Goal: Task Accomplishment & Management: Manage account settings

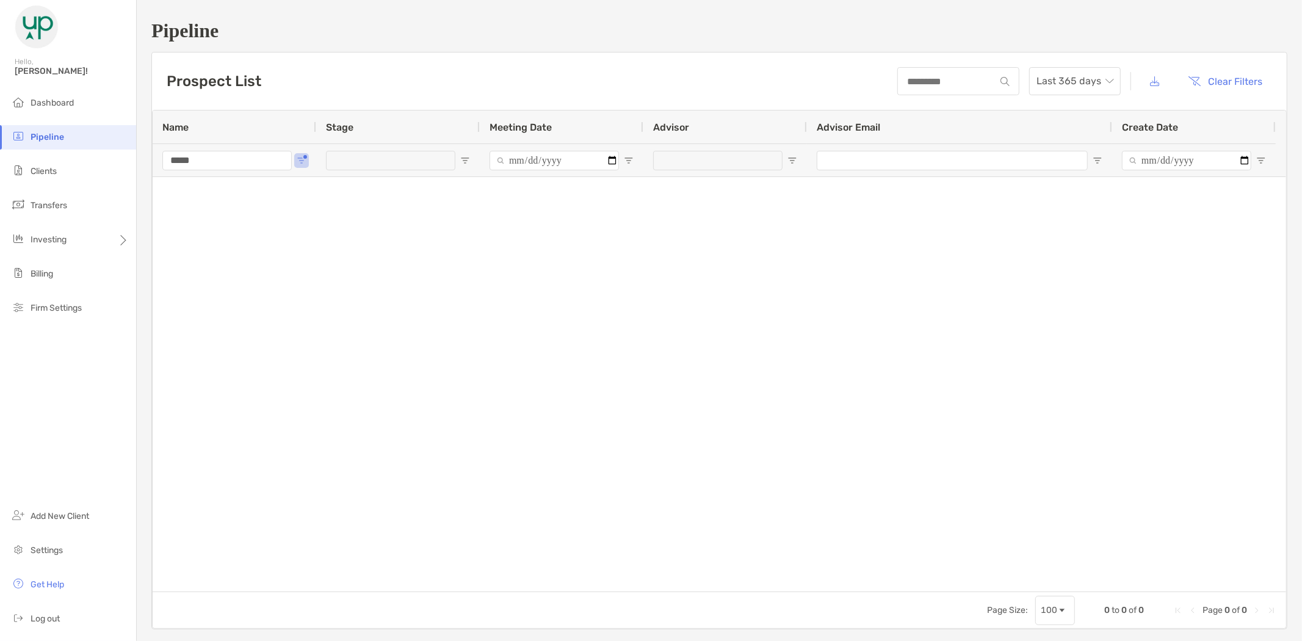
drag, startPoint x: 223, startPoint y: 161, endPoint x: 137, endPoint y: 165, distance: 86.2
click at [137, 165] on div "Pipeline Prospect List Last 365 days Clear Filters 0 to 0 of 0. Page 0 of 0 Nam…" at bounding box center [720, 324] width 1166 height 649
type input "*"
type input "****"
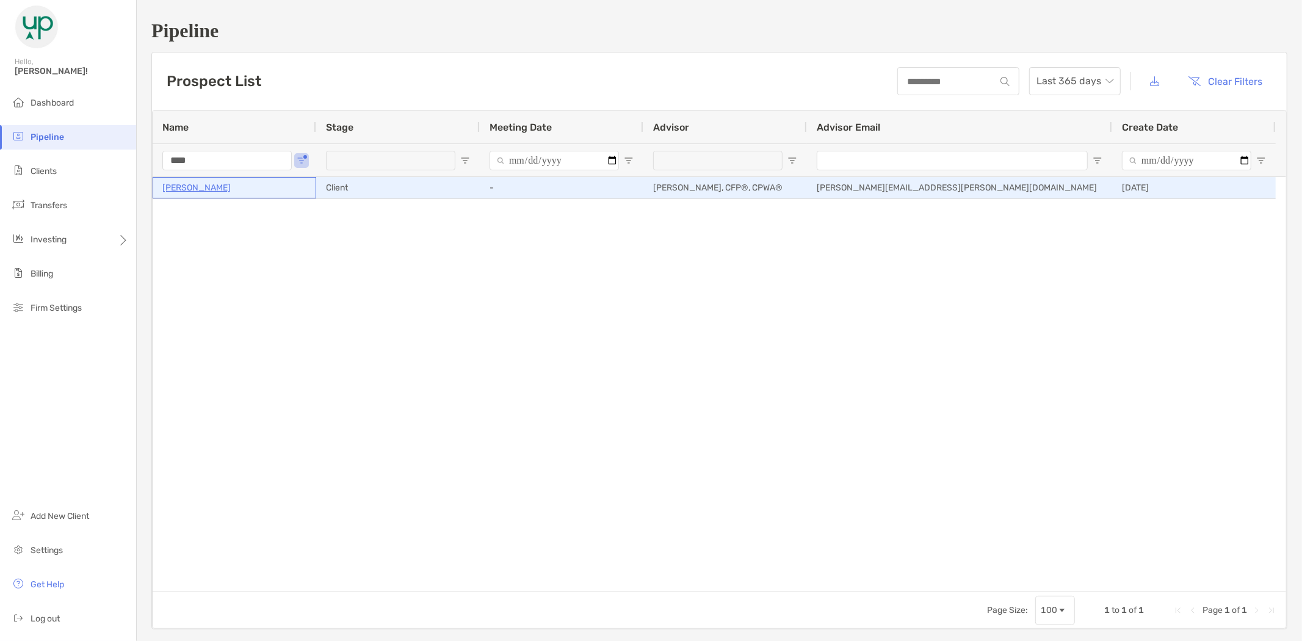
click at [196, 190] on p "[PERSON_NAME]" at bounding box center [196, 187] width 68 height 15
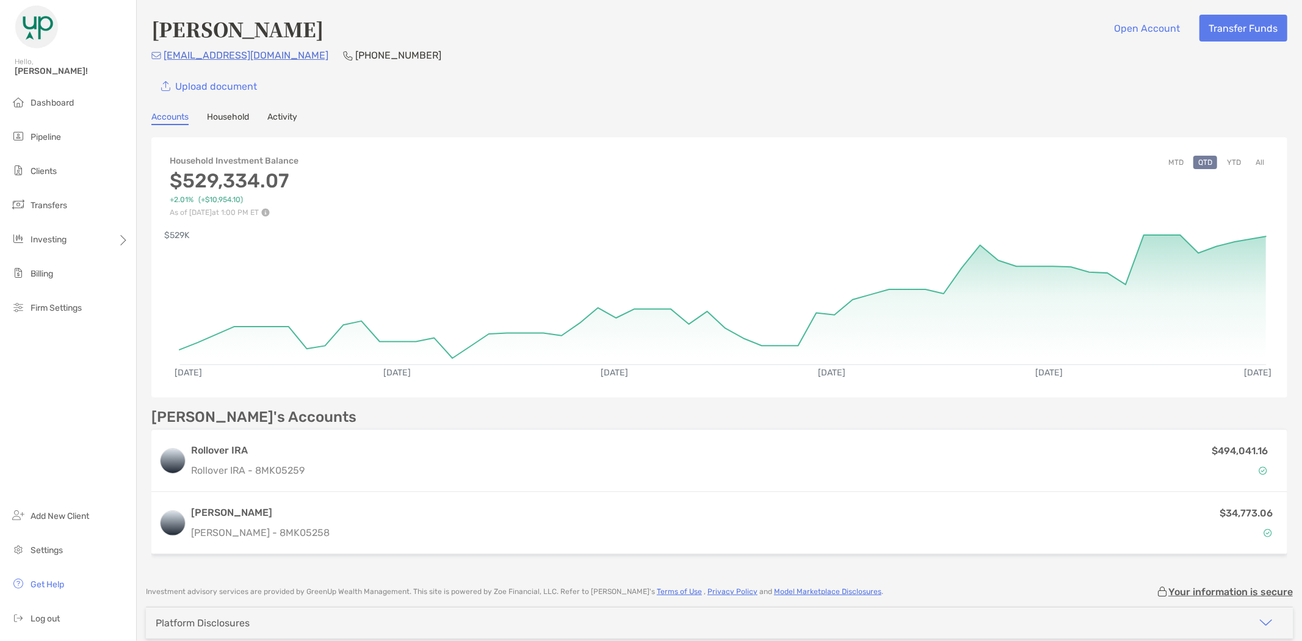
click at [1229, 159] on button "YTD" at bounding box center [1234, 162] width 24 height 13
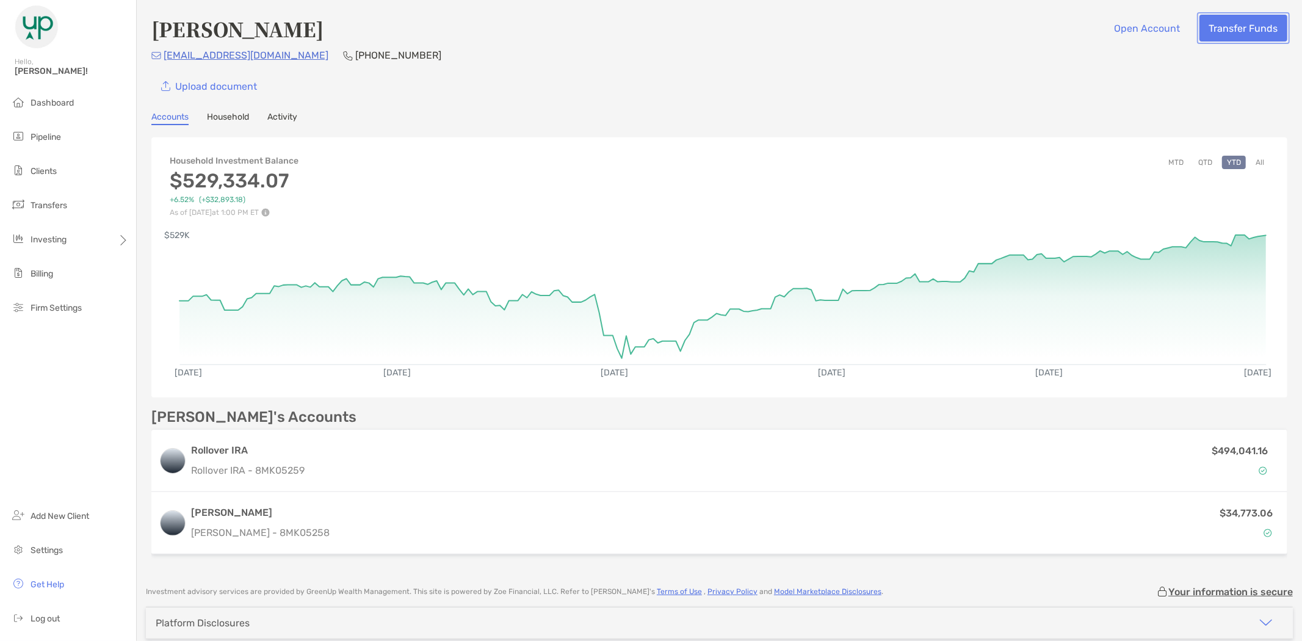
click at [1204, 29] on button "Transfer Funds" at bounding box center [1244, 28] width 88 height 27
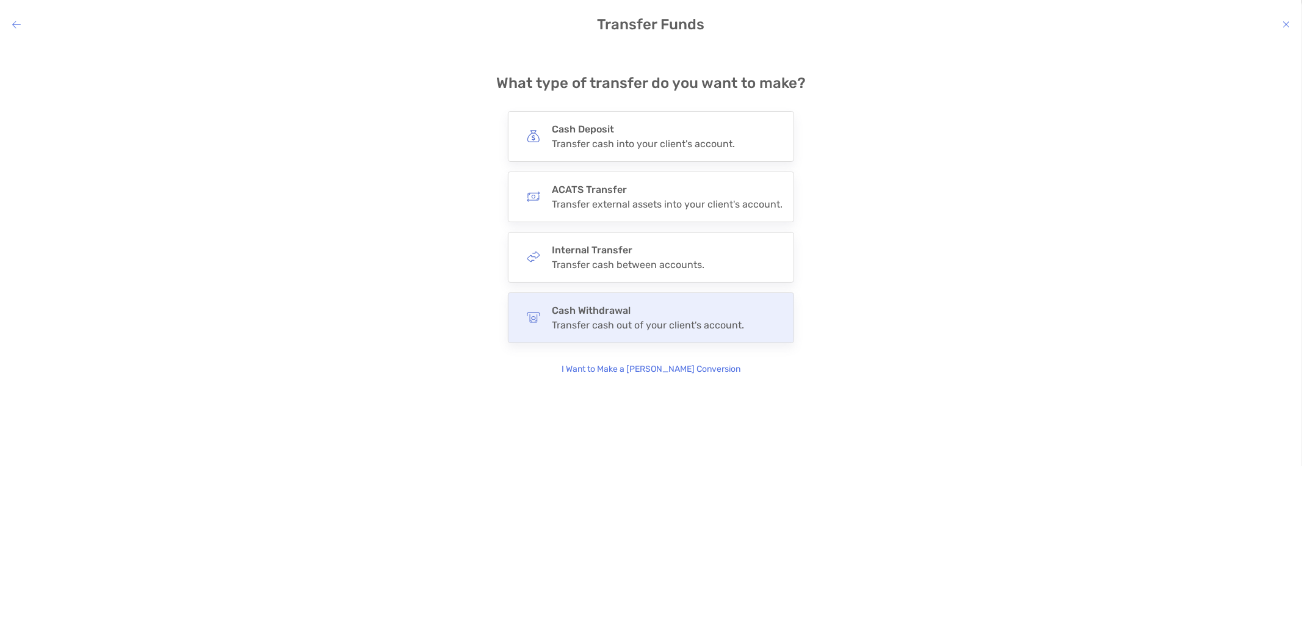
click at [654, 317] on div "Cash Withdrawal Transfer cash out of your client's account." at bounding box center [648, 318] width 192 height 26
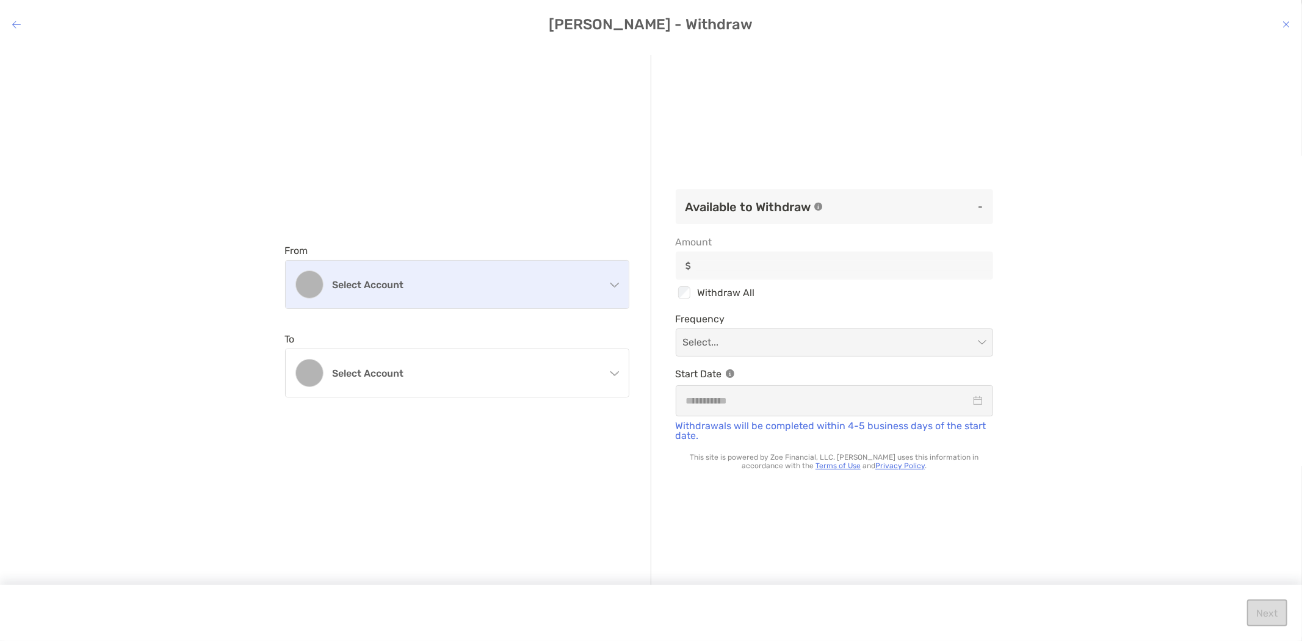
click at [403, 281] on h4 "Select account" at bounding box center [465, 285] width 264 height 12
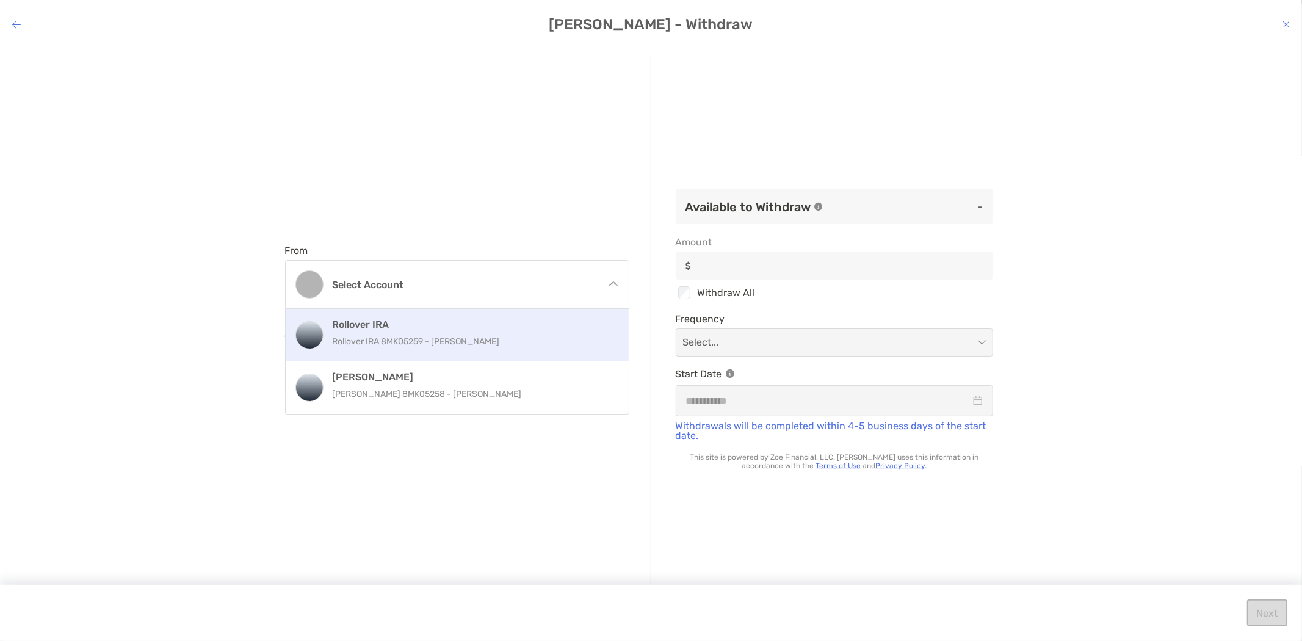
click at [393, 331] on div "Rollover IRA Rollover IRA 8MK05259 - Mary Stowasser" at bounding box center [470, 335] width 275 height 33
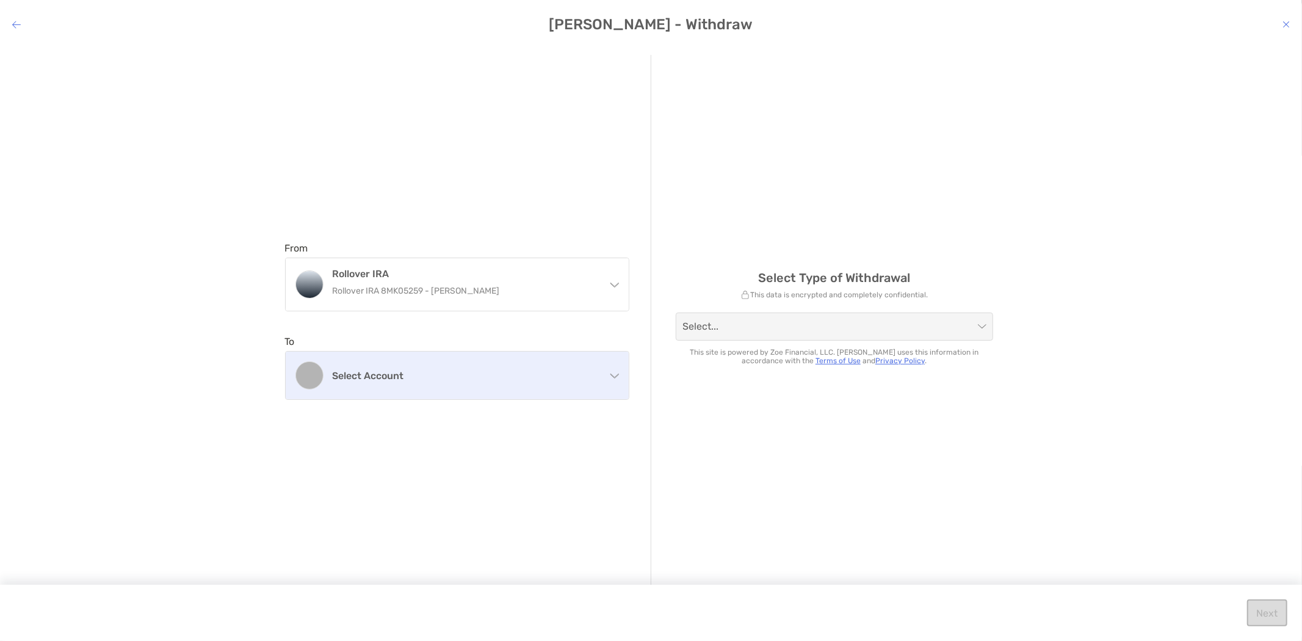
click at [418, 374] on h4 "Select account" at bounding box center [465, 376] width 264 height 12
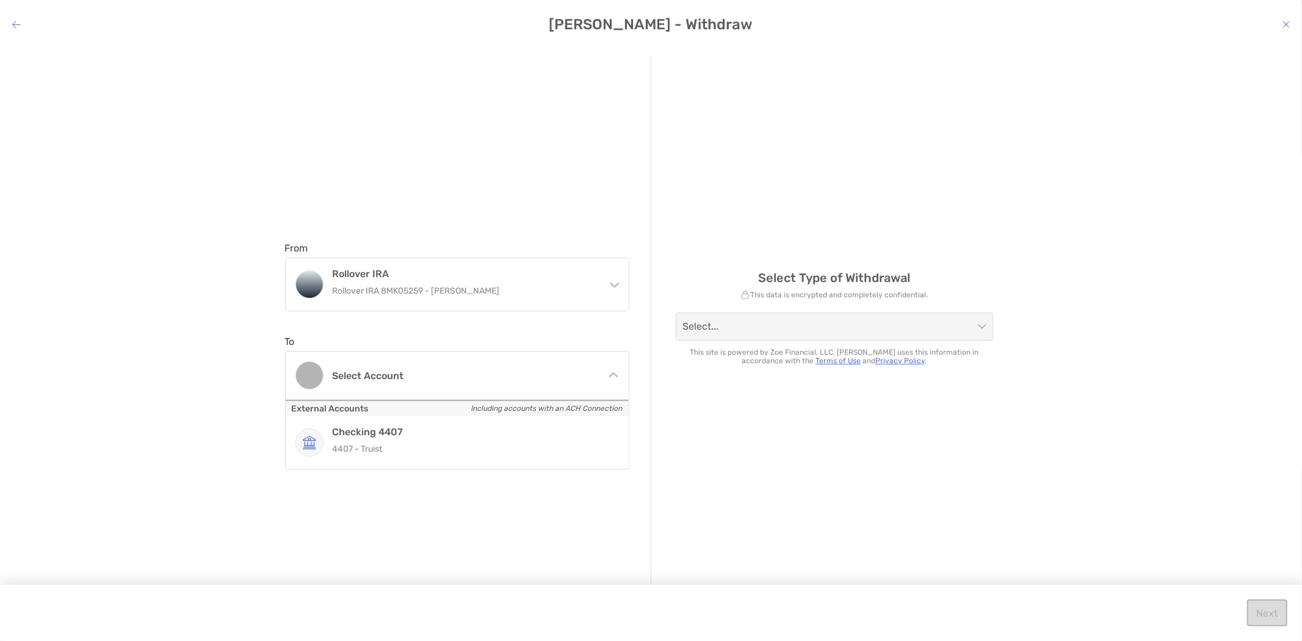
click at [425, 443] on p "4407 - Truist" at bounding box center [470, 448] width 275 height 15
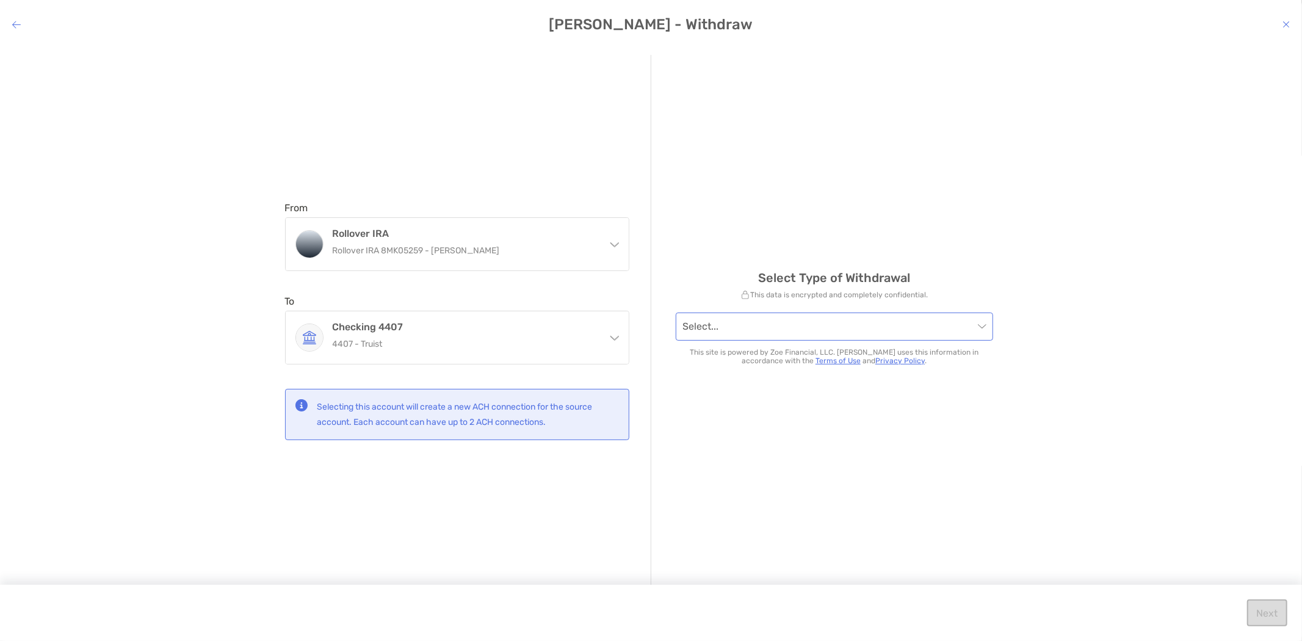
click at [764, 315] on input "modal" at bounding box center [828, 326] width 291 height 27
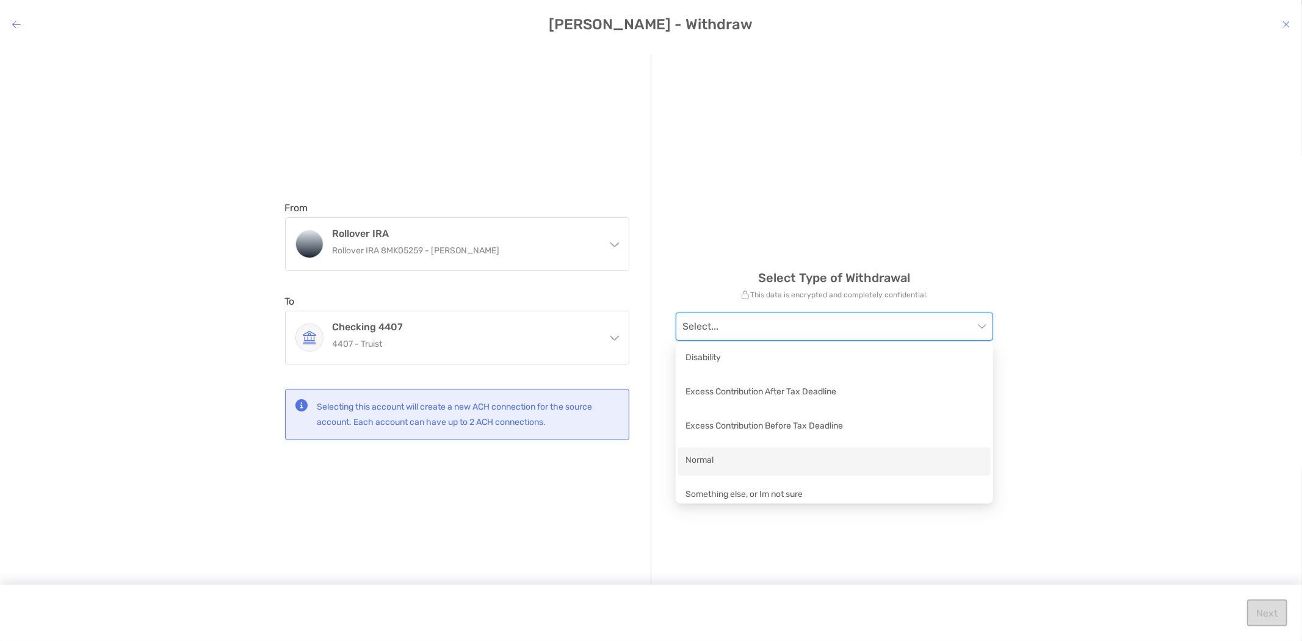
click at [719, 459] on div "Normal" at bounding box center [835, 461] width 298 height 15
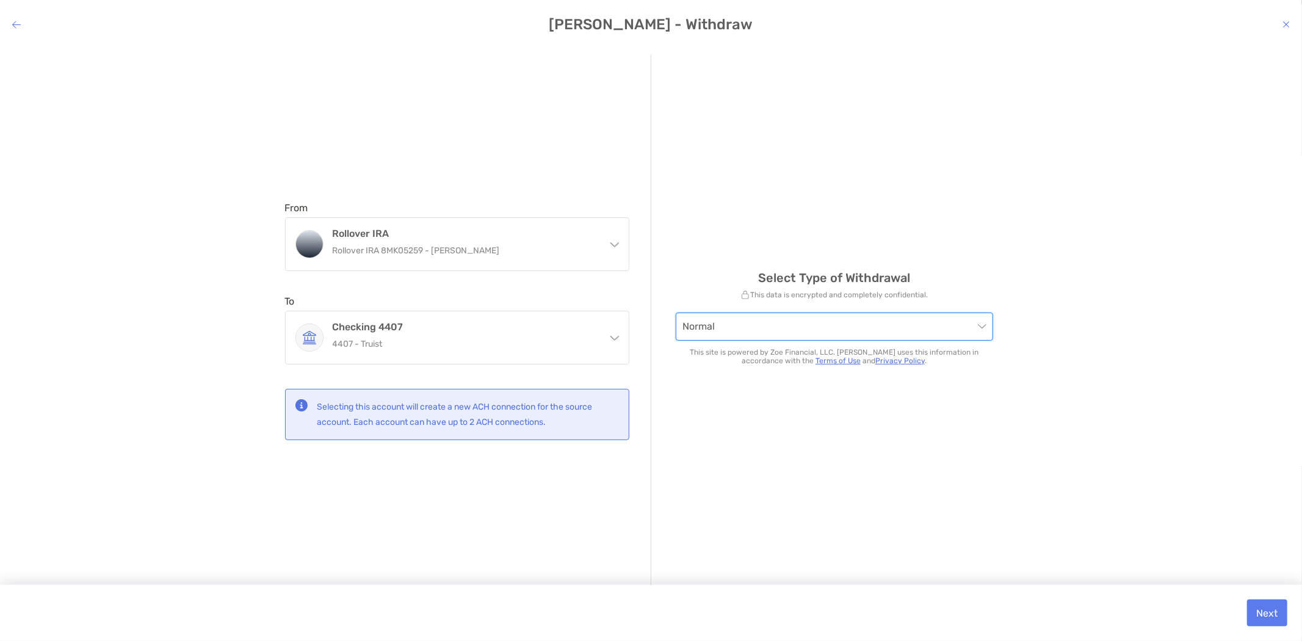
click at [910, 325] on span "Normal" at bounding box center [834, 326] width 303 height 27
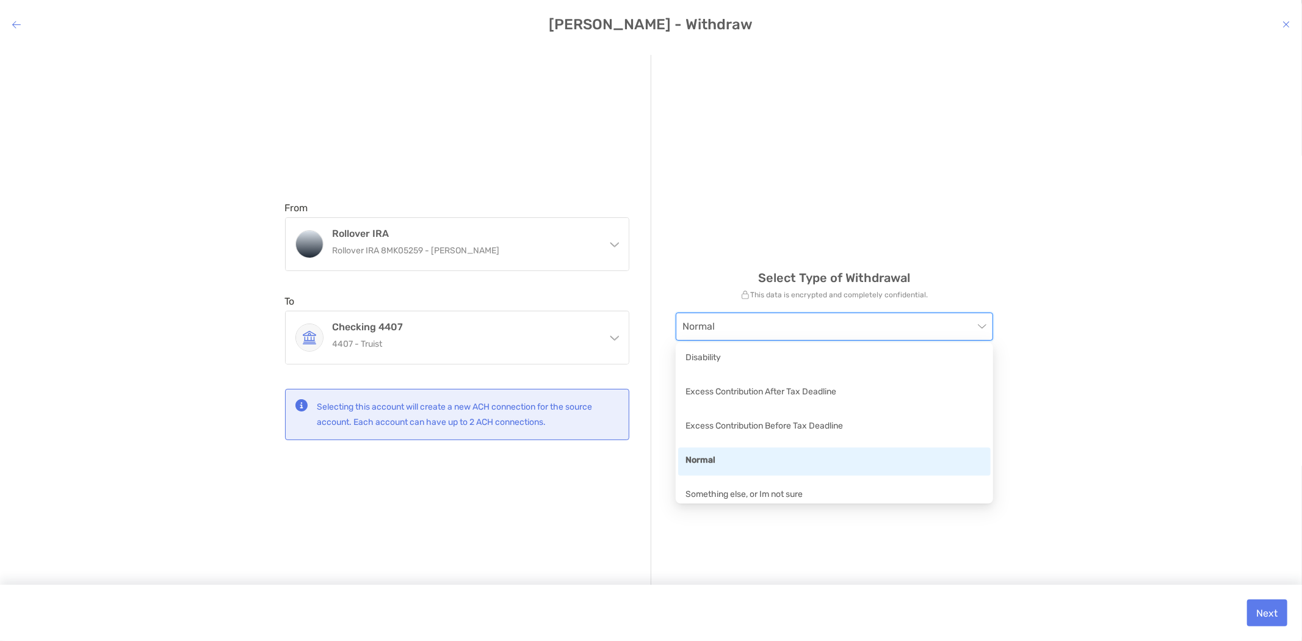
click at [736, 460] on div "Normal" at bounding box center [835, 461] width 298 height 15
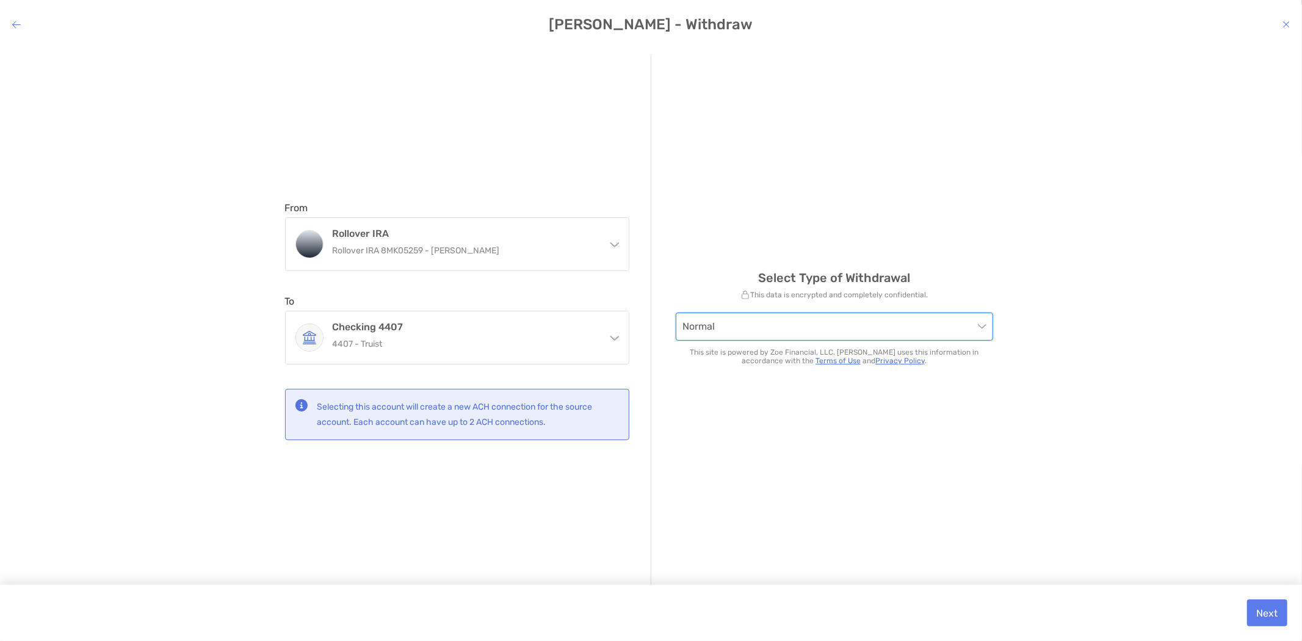
click at [971, 222] on div "Select Type of Withdrawal This data is encrypted and completely confidential. N…" at bounding box center [834, 321] width 366 height 532
click at [1275, 611] on button "Next" at bounding box center [1267, 613] width 40 height 27
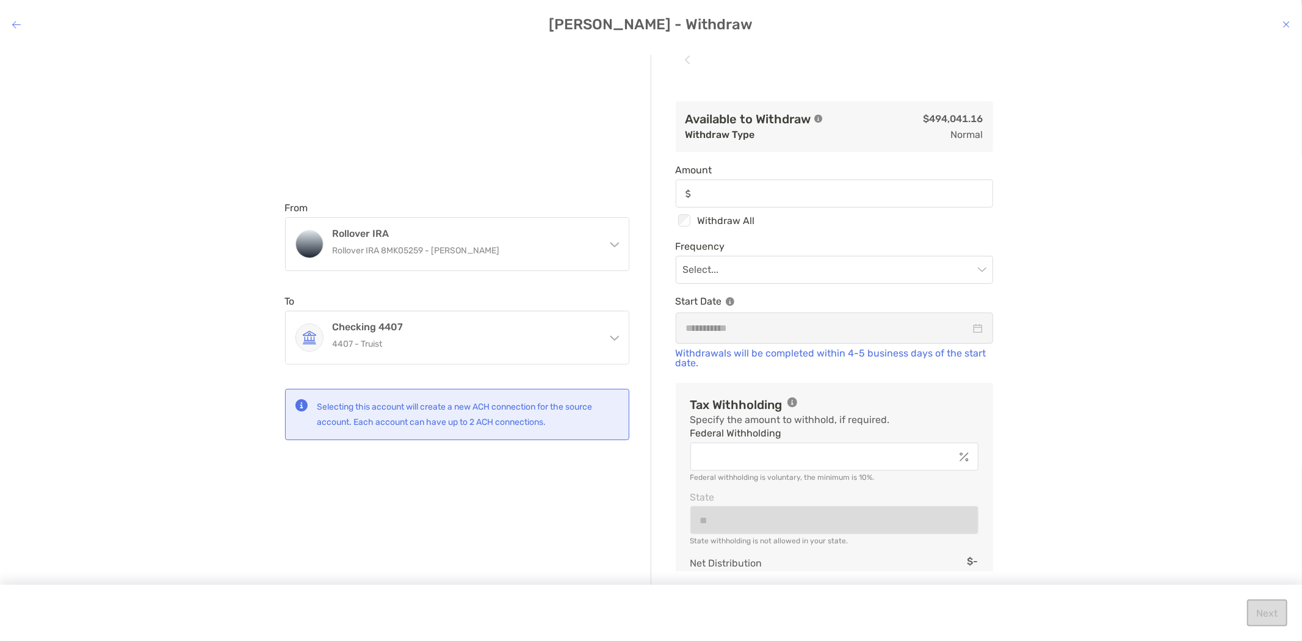
click at [1286, 23] on icon "modal" at bounding box center [1286, 25] width 7 height 10
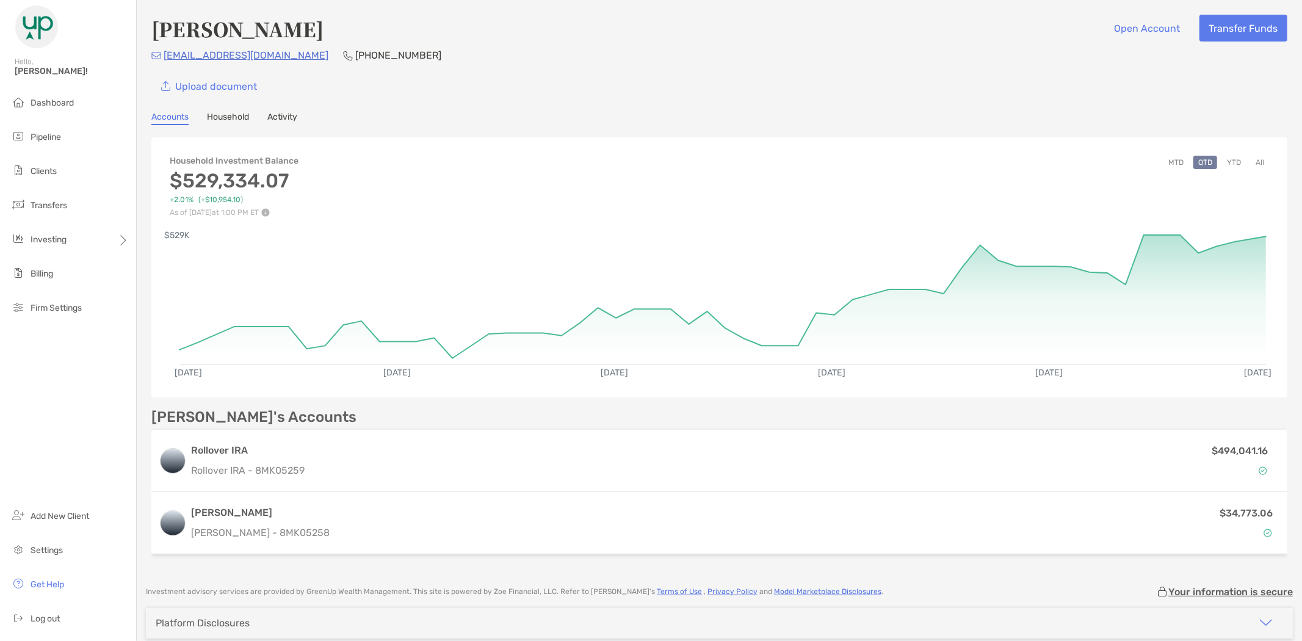
click at [1224, 159] on button "YTD" at bounding box center [1234, 162] width 24 height 13
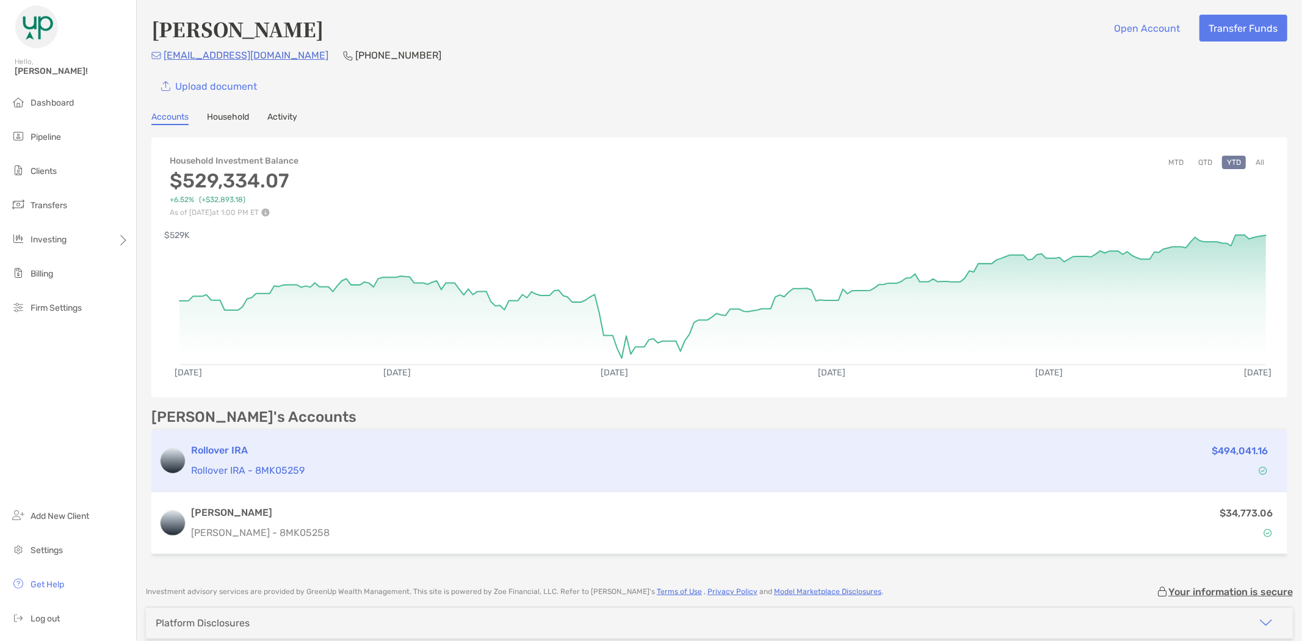
click at [289, 465] on p "Rollover IRA - 8MK05259" at bounding box center [614, 470] width 847 height 15
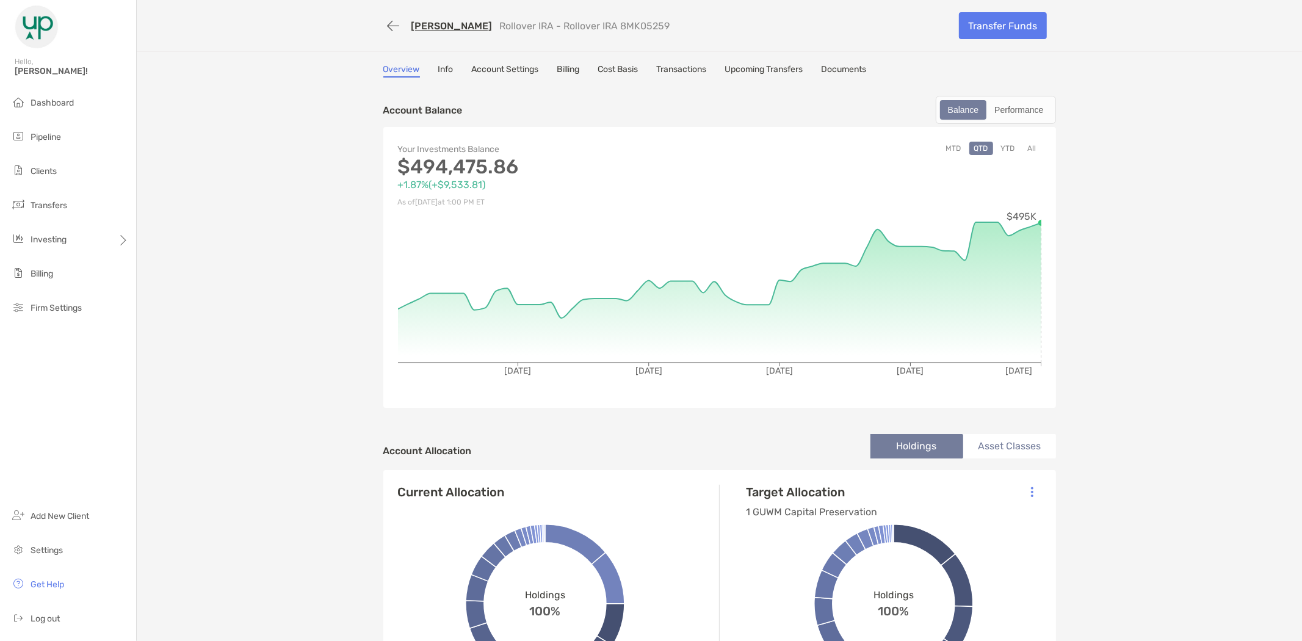
click at [441, 68] on link "Info" at bounding box center [445, 70] width 15 height 13
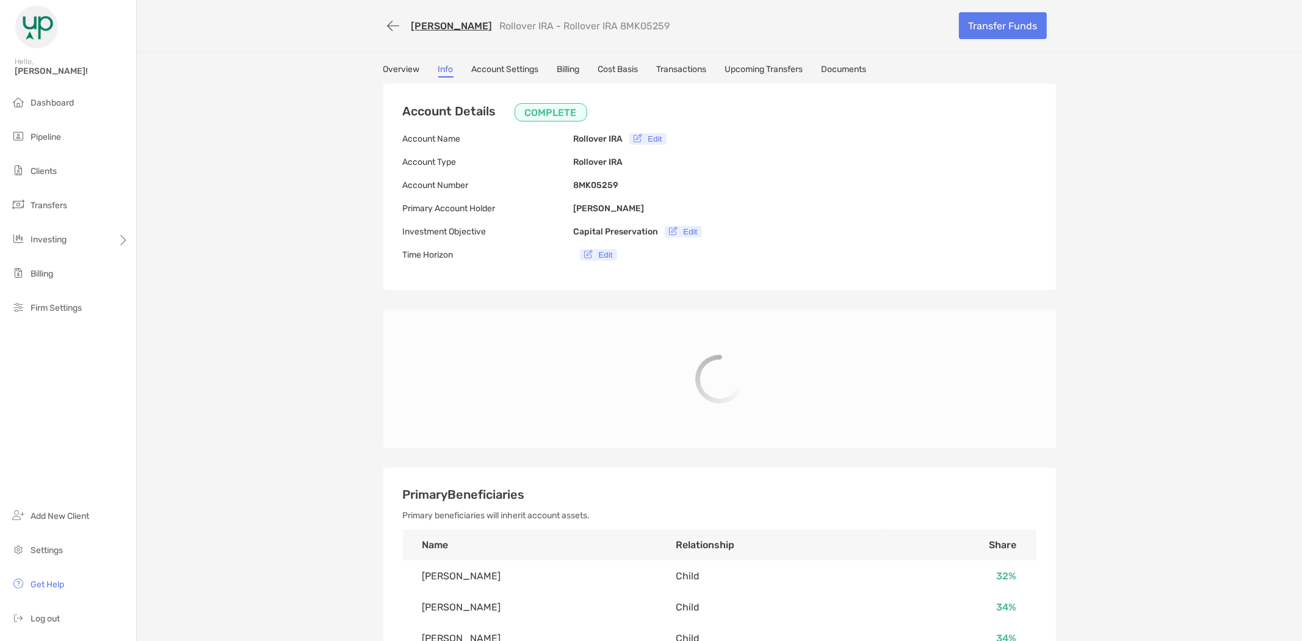
type input "**********"
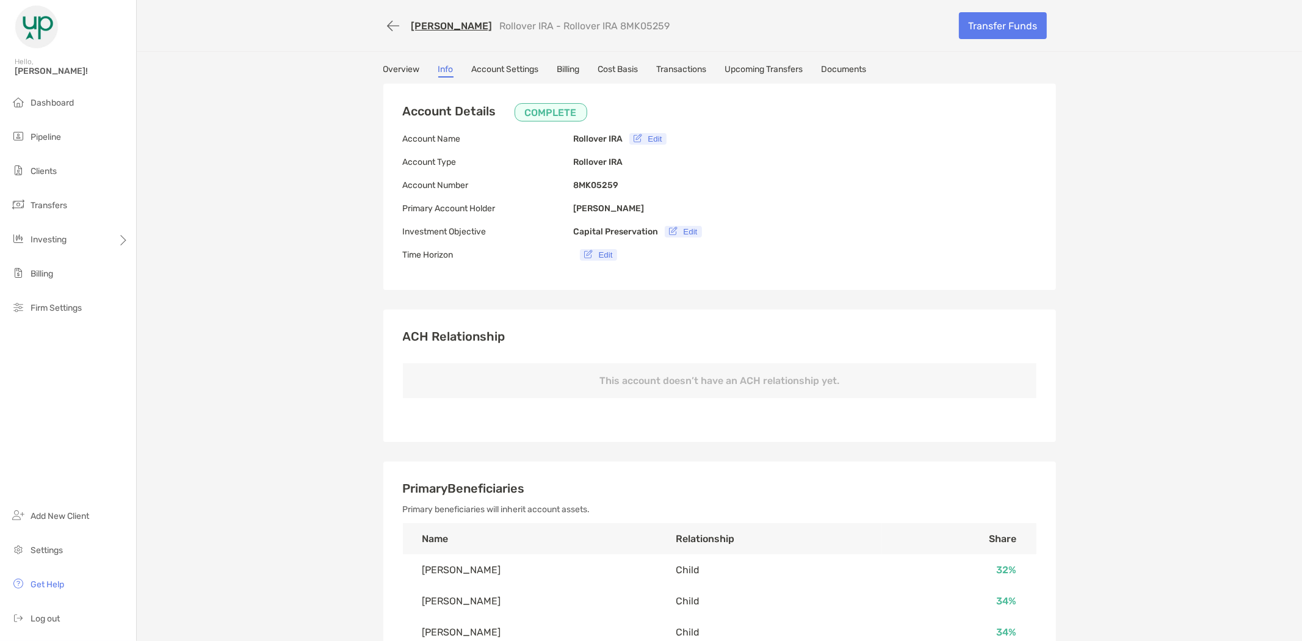
click at [510, 68] on link "Account Settings" at bounding box center [505, 70] width 67 height 13
